Goal: Find specific fact: Find contact information

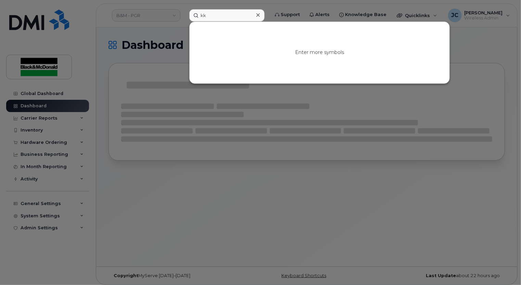
type input "k"
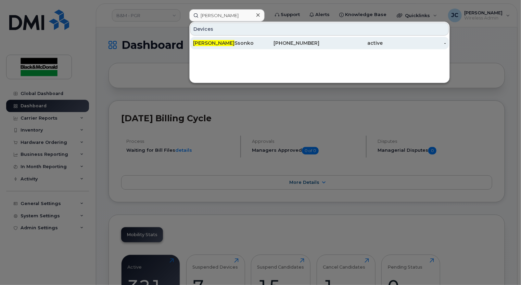
type input "[PERSON_NAME]"
click at [296, 43] on div "[PHONE_NUMBER]" at bounding box center [287, 43] width 63 height 7
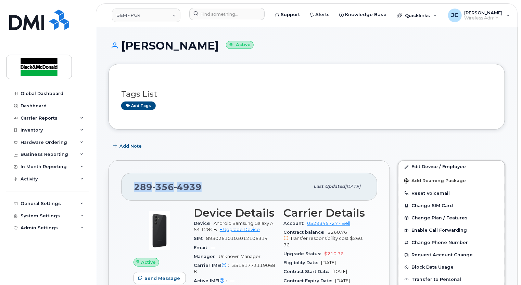
drag, startPoint x: 198, startPoint y: 186, endPoint x: 131, endPoint y: 188, distance: 67.1
click at [131, 188] on div "[PHONE_NUMBER] Last updated [DATE]" at bounding box center [249, 186] width 256 height 27
drag, startPoint x: 131, startPoint y: 188, endPoint x: 164, endPoint y: 185, distance: 32.3
copy span "[PHONE_NUMBER]"
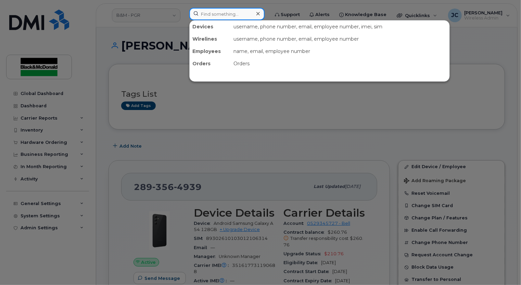
click at [229, 18] on input at bounding box center [226, 14] width 75 height 12
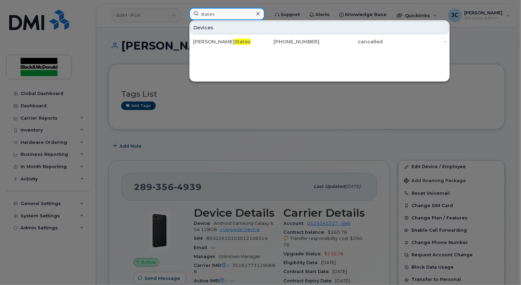
type input "states"
click at [212, 152] on div at bounding box center [260, 142] width 521 height 285
